Goal: Task Accomplishment & Management: Complete application form

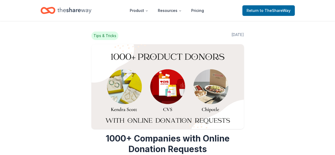
click at [250, 11] on span "Return to TheShareWay" at bounding box center [268, 10] width 44 height 6
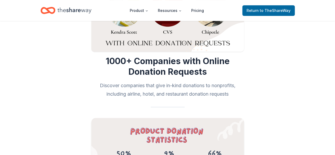
scroll to position [132, 0]
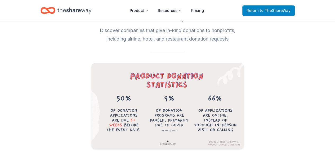
click at [261, 9] on span "Return to TheShareWay" at bounding box center [268, 10] width 44 height 6
click at [251, 12] on span "Return to TheShareWay" at bounding box center [268, 10] width 44 height 6
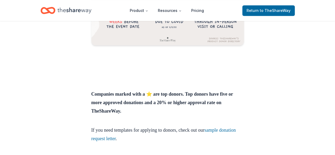
scroll to position [309, 0]
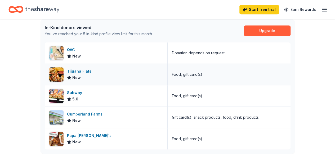
scroll to position [132, 0]
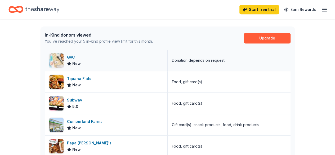
click at [70, 57] on div "QVC" at bounding box center [74, 57] width 14 height 6
click at [112, 82] on div "Tijuana Flats New" at bounding box center [106, 81] width 123 height 21
click at [85, 103] on div "Subway 5.0" at bounding box center [106, 103] width 123 height 21
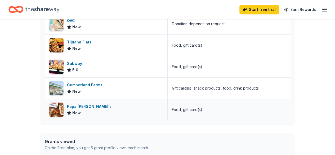
scroll to position [176, 0]
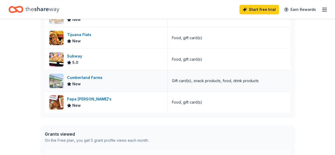
click at [93, 79] on div "Cumberland Farms" at bounding box center [86, 77] width 38 height 6
click at [93, 102] on div "Papa John's New" at bounding box center [106, 102] width 123 height 21
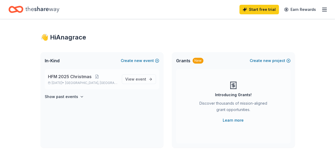
scroll to position [0, 0]
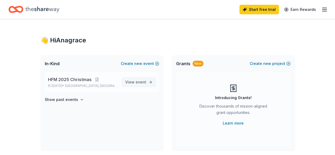
click at [143, 82] on span "event" at bounding box center [140, 82] width 11 height 4
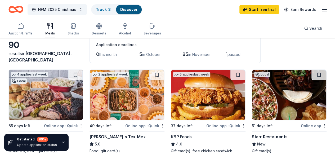
scroll to position [72, 0]
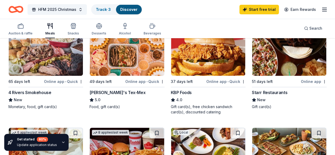
click at [39, 67] on img at bounding box center [46, 50] width 74 height 50
click at [111, 9] on link "Track · 3" at bounding box center [103, 9] width 15 height 4
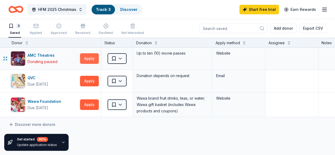
click at [93, 60] on button "Apply" at bounding box center [89, 58] width 19 height 11
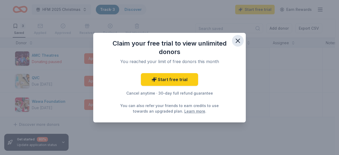
click at [237, 40] on icon "button" at bounding box center [238, 41] width 4 height 4
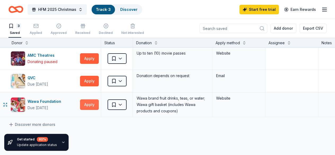
click at [96, 105] on button "Apply" at bounding box center [89, 104] width 19 height 11
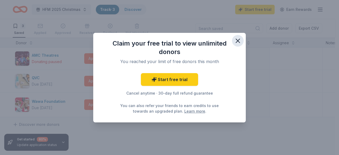
click at [239, 42] on icon "button" at bounding box center [237, 40] width 7 height 7
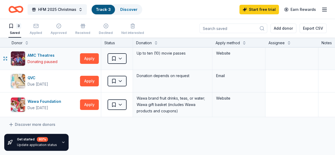
click at [223, 54] on div "Website" at bounding box center [238, 53] width 45 height 6
click at [55, 54] on div "AMC Theatres" at bounding box center [43, 55] width 30 height 6
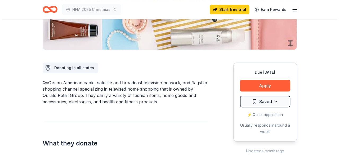
scroll to position [132, 0]
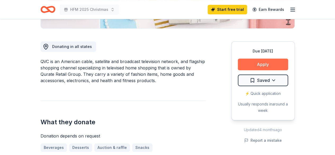
click at [276, 62] on button "Apply" at bounding box center [263, 64] width 50 height 12
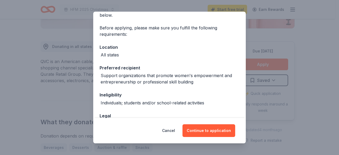
scroll to position [44, 0]
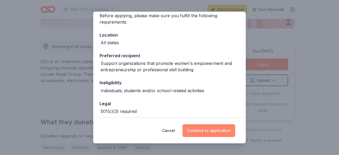
click at [206, 126] on button "Continue to application" at bounding box center [208, 130] width 53 height 13
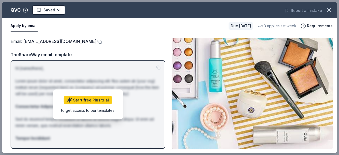
click at [96, 40] on button at bounding box center [98, 42] width 5 height 4
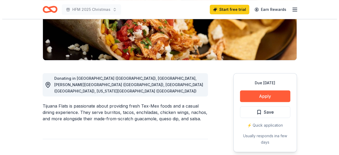
scroll to position [132, 0]
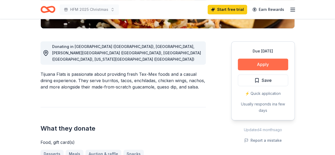
click at [259, 65] on button "Apply" at bounding box center [263, 64] width 50 height 12
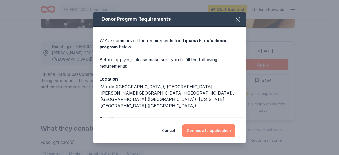
click at [213, 128] on button "Continue to application" at bounding box center [208, 130] width 53 height 13
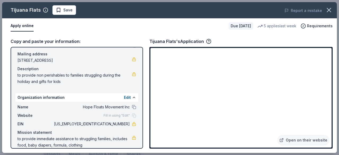
scroll to position [43, 0]
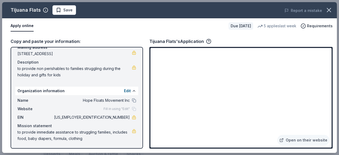
click at [19, 26] on button "Apply online" at bounding box center [22, 25] width 23 height 11
click at [24, 25] on button "Apply online" at bounding box center [22, 25] width 23 height 11
click at [21, 24] on button "Apply online" at bounding box center [22, 25] width 23 height 11
click at [132, 92] on button at bounding box center [134, 91] width 4 height 4
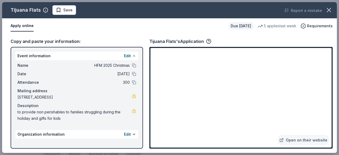
click at [132, 55] on button at bounding box center [134, 56] width 4 height 4
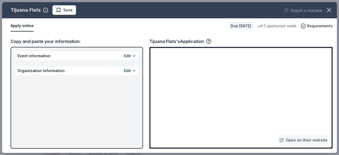
click at [29, 26] on button "Apply online" at bounding box center [22, 25] width 23 height 11
click at [30, 24] on button "Apply online" at bounding box center [22, 25] width 23 height 11
click at [132, 55] on div "Edit" at bounding box center [130, 56] width 12 height 6
click at [180, 40] on div "Tijuana Flats's Application" at bounding box center [180, 41] width 62 height 7
click at [206, 42] on icon "button" at bounding box center [208, 41] width 5 height 5
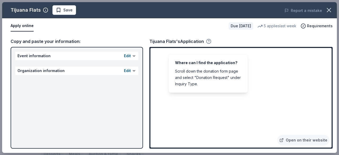
click at [209, 39] on icon "button" at bounding box center [208, 41] width 5 height 5
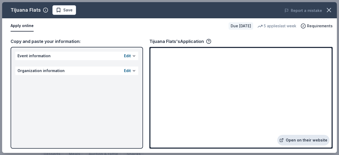
click at [311, 141] on link "Open on their website" at bounding box center [303, 140] width 52 height 11
click at [133, 58] on div "Edit" at bounding box center [130, 56] width 12 height 6
click at [131, 57] on div "Edit" at bounding box center [130, 56] width 12 height 6
click at [126, 55] on button "Edit" at bounding box center [127, 56] width 7 height 6
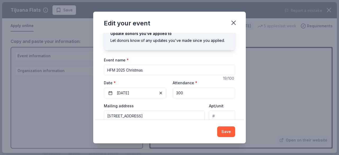
scroll to position [19, 0]
click at [234, 21] on icon "button" at bounding box center [233, 22] width 7 height 7
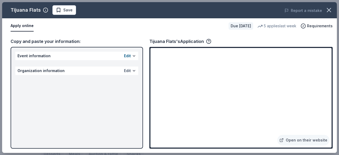
click at [129, 69] on button "Edit" at bounding box center [127, 70] width 7 height 6
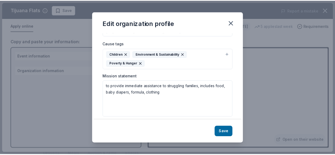
scroll to position [98, 0]
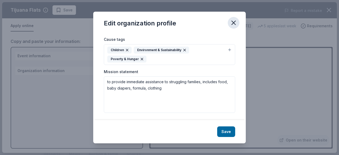
click at [232, 23] on icon "button" at bounding box center [233, 22] width 7 height 7
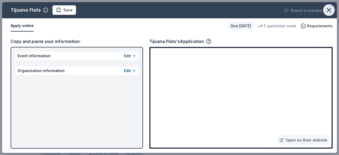
click at [327, 10] on icon "button" at bounding box center [328, 9] width 7 height 7
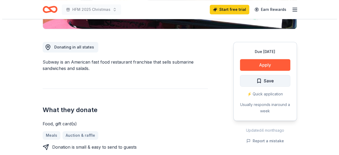
scroll to position [132, 0]
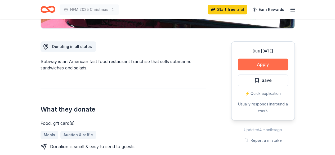
click at [262, 62] on button "Apply" at bounding box center [263, 64] width 50 height 12
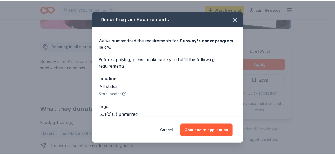
scroll to position [28, 0]
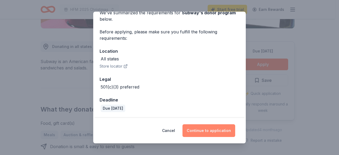
click at [210, 131] on button "Continue to application" at bounding box center [208, 130] width 53 height 13
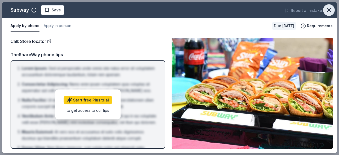
click at [330, 9] on icon "button" at bounding box center [328, 9] width 7 height 7
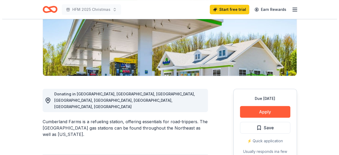
scroll to position [88, 0]
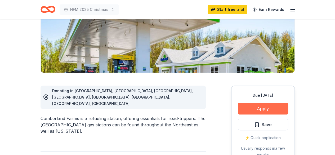
click at [273, 107] on button "Apply" at bounding box center [263, 109] width 50 height 12
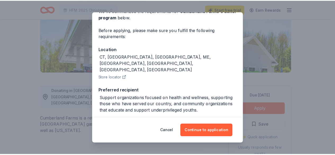
scroll to position [40, 0]
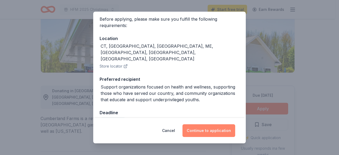
click at [204, 130] on button "Continue to application" at bounding box center [208, 130] width 53 height 13
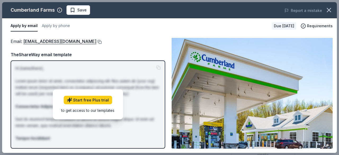
click at [96, 42] on button at bounding box center [98, 42] width 5 height 4
click at [328, 11] on icon "button" at bounding box center [328, 9] width 7 height 7
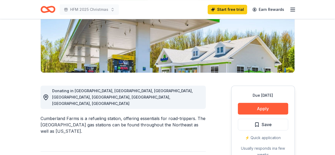
scroll to position [0, 0]
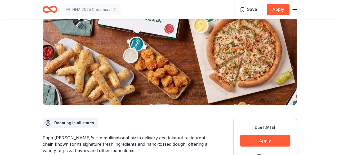
scroll to position [132, 0]
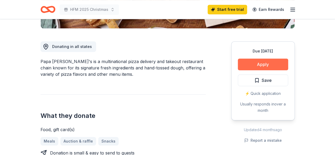
click at [267, 65] on button "Apply" at bounding box center [263, 64] width 50 height 12
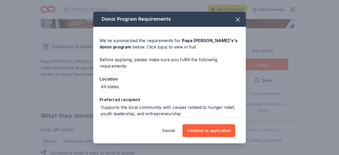
click at [157, 47] on link "here" at bounding box center [162, 47] width 10 height 6
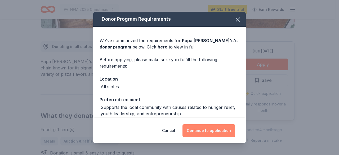
click at [217, 132] on button "Continue to application" at bounding box center [208, 130] width 53 height 13
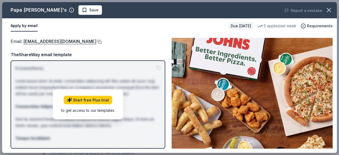
click at [96, 42] on button at bounding box center [98, 42] width 5 height 4
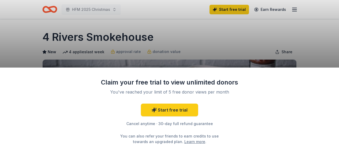
click at [200, 43] on div "Claim your free trial to view unlimited donors You've reached your limit of 5 f…" at bounding box center [169, 77] width 339 height 155
